Goal: Information Seeking & Learning: Learn about a topic

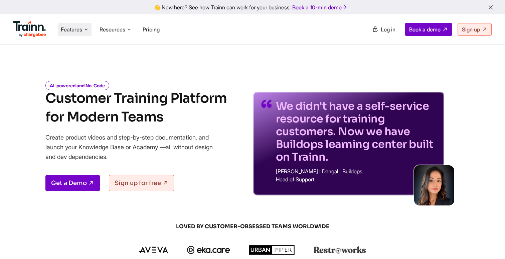
click at [74, 28] on span "Features" at bounding box center [71, 29] width 21 height 7
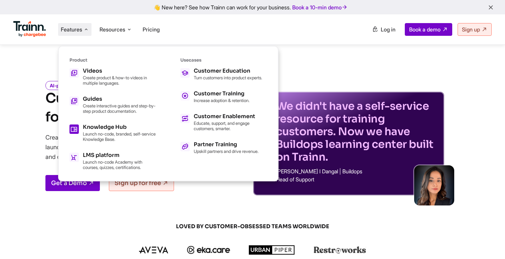
click at [84, 129] on h5 "Knowledge Hub" at bounding box center [119, 126] width 73 height 5
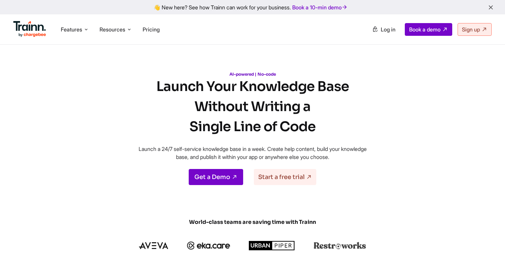
drag, startPoint x: 229, startPoint y: 75, endPoint x: 272, endPoint y: 76, distance: 43.1
click at [273, 76] on p "AI-powered | No-code" at bounding box center [252, 73] width 240 height 5
click at [278, 75] on p "AI-powered | No-code" at bounding box center [252, 73] width 240 height 5
drag, startPoint x: 277, startPoint y: 75, endPoint x: 229, endPoint y: 75, distance: 47.8
click at [228, 75] on p "AI-powered | No-code" at bounding box center [252, 73] width 240 height 5
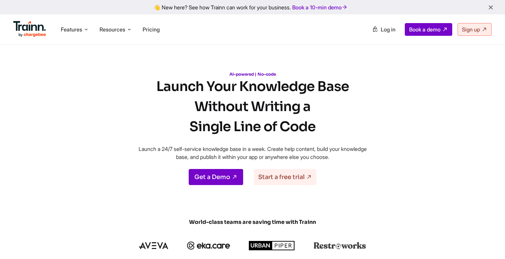
click at [229, 75] on p "AI-powered | No-code" at bounding box center [252, 73] width 240 height 5
drag, startPoint x: 229, startPoint y: 74, endPoint x: 276, endPoint y: 75, distance: 47.1
click at [276, 75] on p "AI-powered | No-code" at bounding box center [252, 73] width 240 height 5
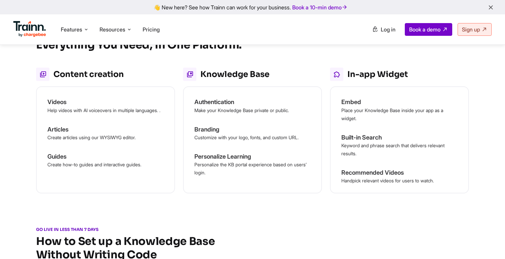
scroll to position [525, 0]
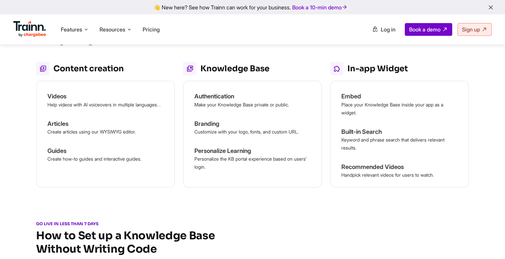
drag, startPoint x: 37, startPoint y: 92, endPoint x: 126, endPoint y: 104, distance: 89.7
drag, startPoint x: 126, startPoint y: 104, endPoint x: 40, endPoint y: 95, distance: 86.1
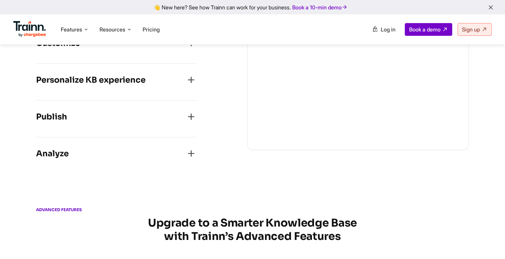
scroll to position [870, 0]
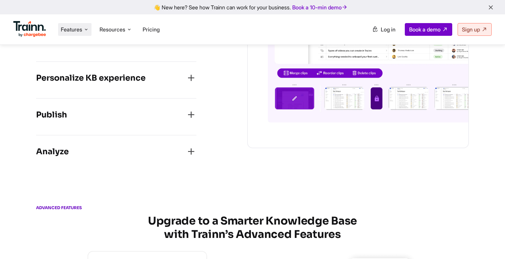
click at [73, 31] on span "Features" at bounding box center [71, 29] width 21 height 7
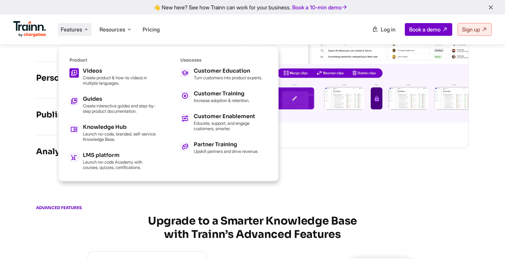
click at [83, 72] on link "Videos Create product & how-to videos in multiple languages." at bounding box center [112, 76] width 87 height 17
